Goal: Share content

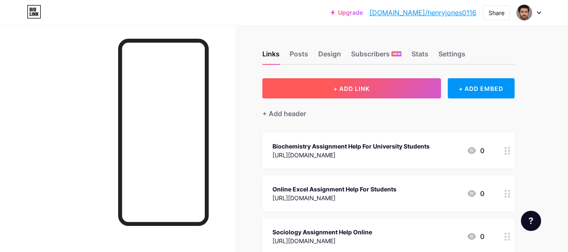
click at [360, 87] on span "+ ADD LINK" at bounding box center [351, 88] width 36 height 7
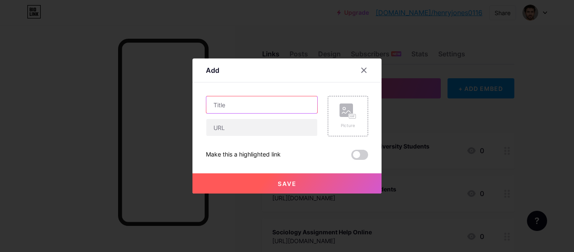
click at [258, 100] on input "text" at bounding box center [261, 104] width 111 height 17
click at [274, 104] on input "text" at bounding box center [261, 104] width 111 height 17
paste input "Help With Stata Assignment"
type input "Help With Stata Assignment"
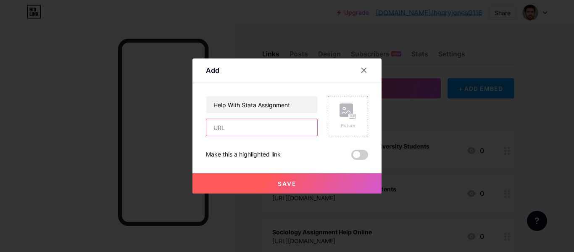
click at [255, 127] on input "text" at bounding box center [261, 127] width 111 height 17
paste input "[URL][DOMAIN_NAME]"
type input "[URL][DOMAIN_NAME]"
click at [258, 181] on button "Save" at bounding box center [286, 183] width 189 height 20
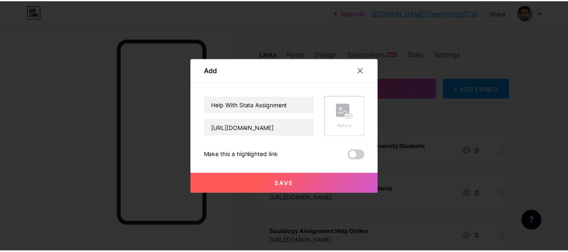
scroll to position [0, 0]
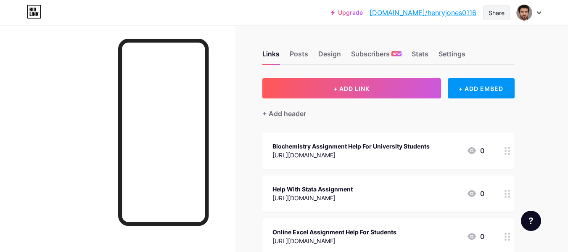
click at [498, 10] on div "Share" at bounding box center [496, 12] width 16 height 9
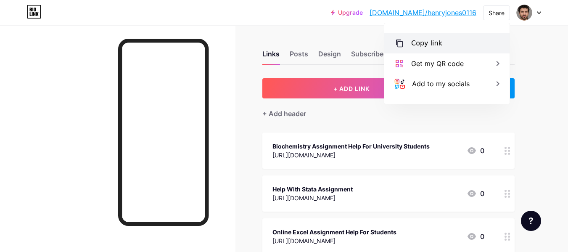
click at [459, 41] on div "Copy link" at bounding box center [446, 43] width 125 height 20
